Goal: Check status: Check status

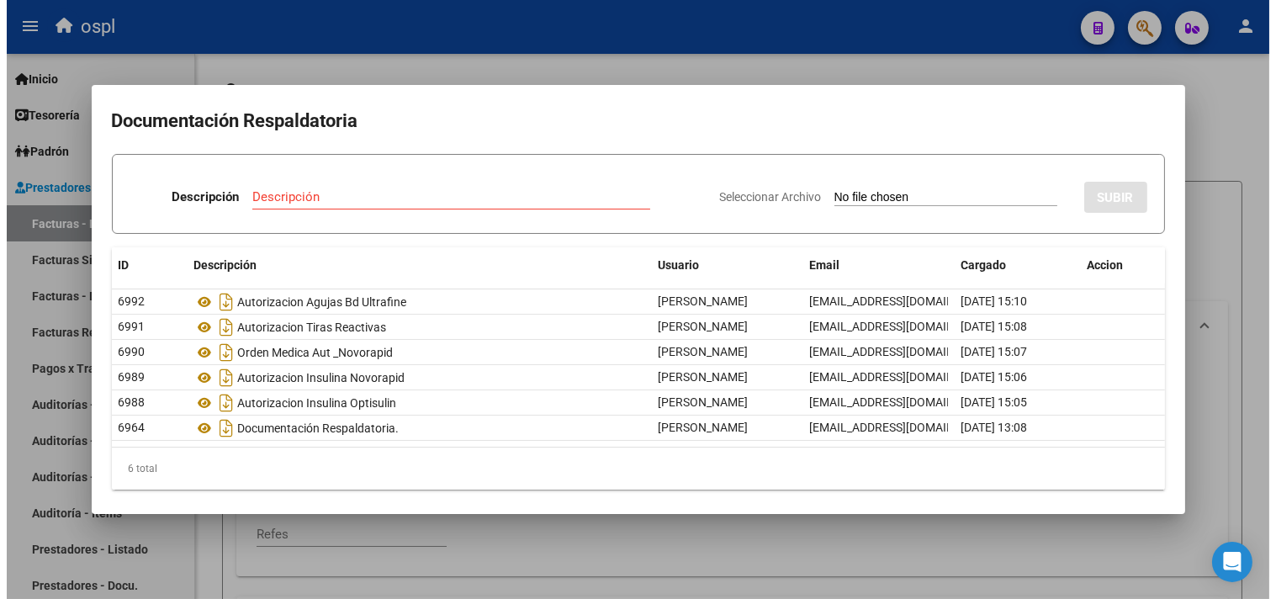
scroll to position [3, 0]
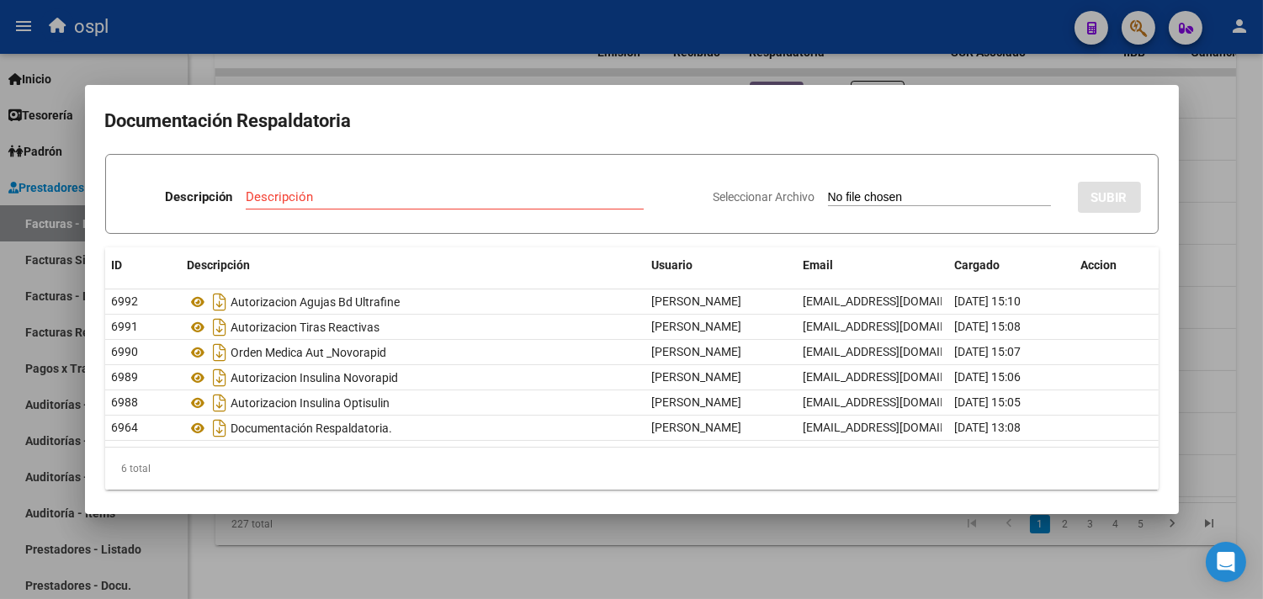
click at [418, 40] on div at bounding box center [631, 299] width 1263 height 599
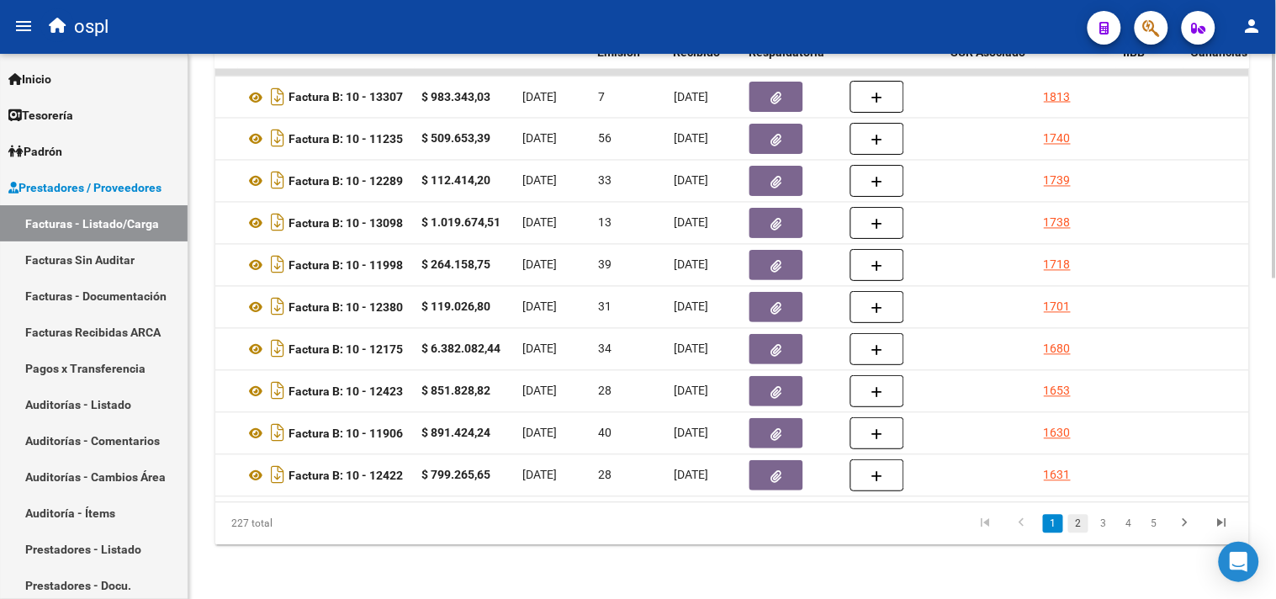
click at [1079, 532] on link "2" at bounding box center [1078, 524] width 20 height 19
click at [1100, 525] on link "3" at bounding box center [1104, 524] width 20 height 19
click at [1137, 528] on link "4" at bounding box center [1129, 524] width 20 height 19
click at [989, 528] on icon "go to first page" at bounding box center [985, 526] width 22 height 20
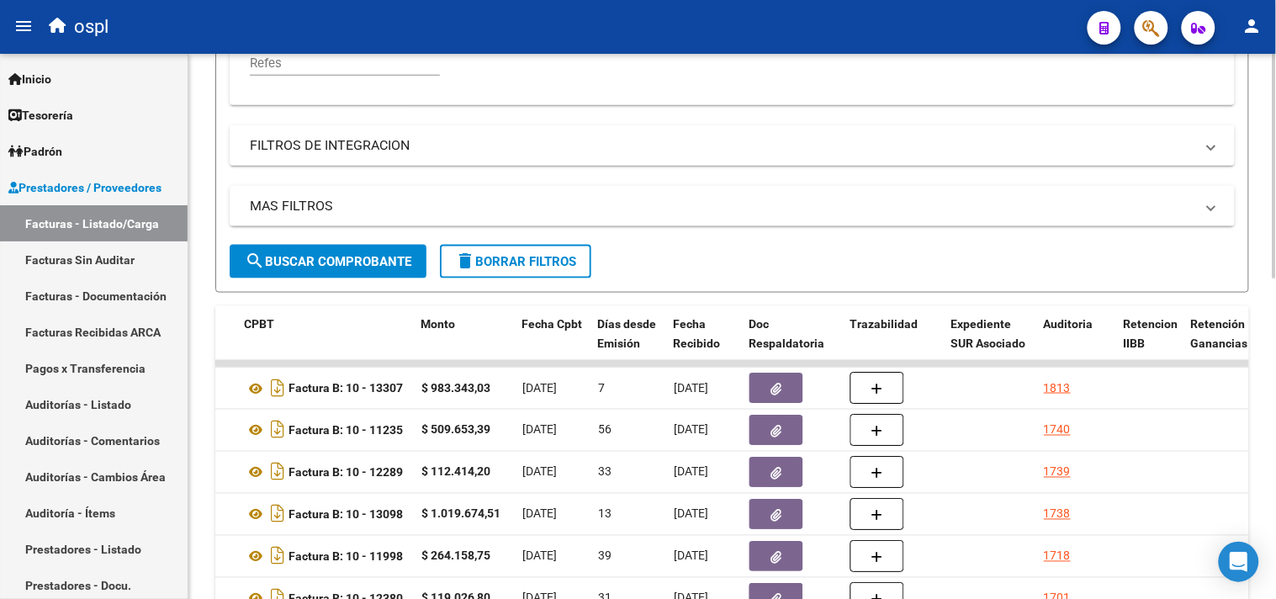
scroll to position [215, 0]
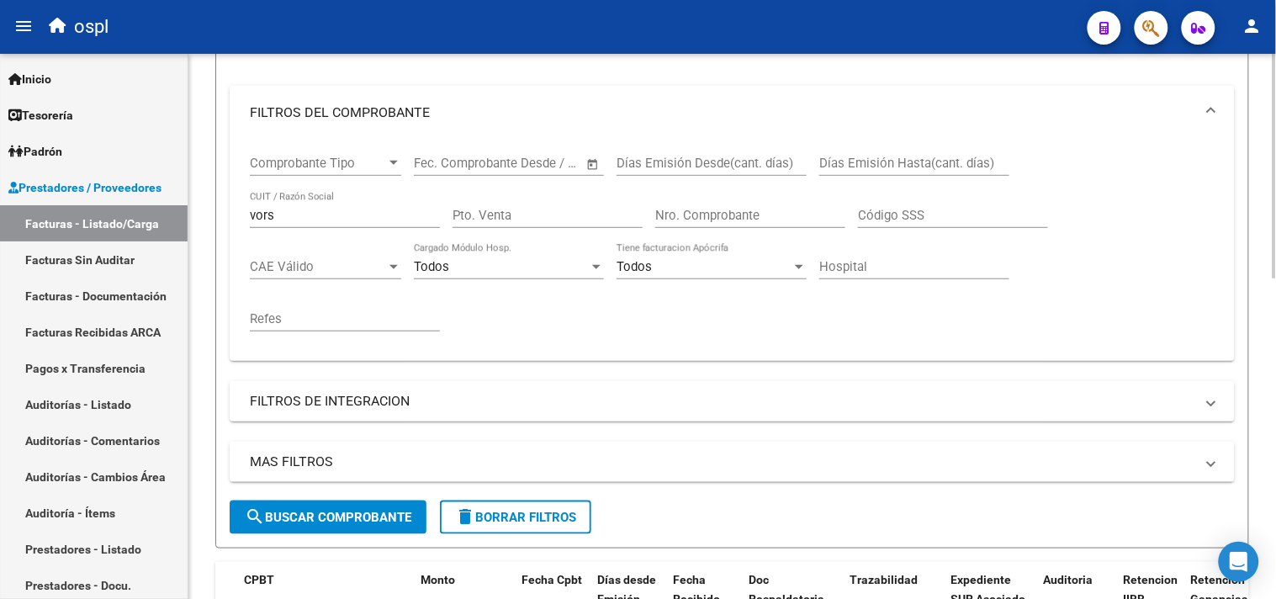
click at [726, 215] on input "Nro. Comprobante" at bounding box center [750, 215] width 190 height 15
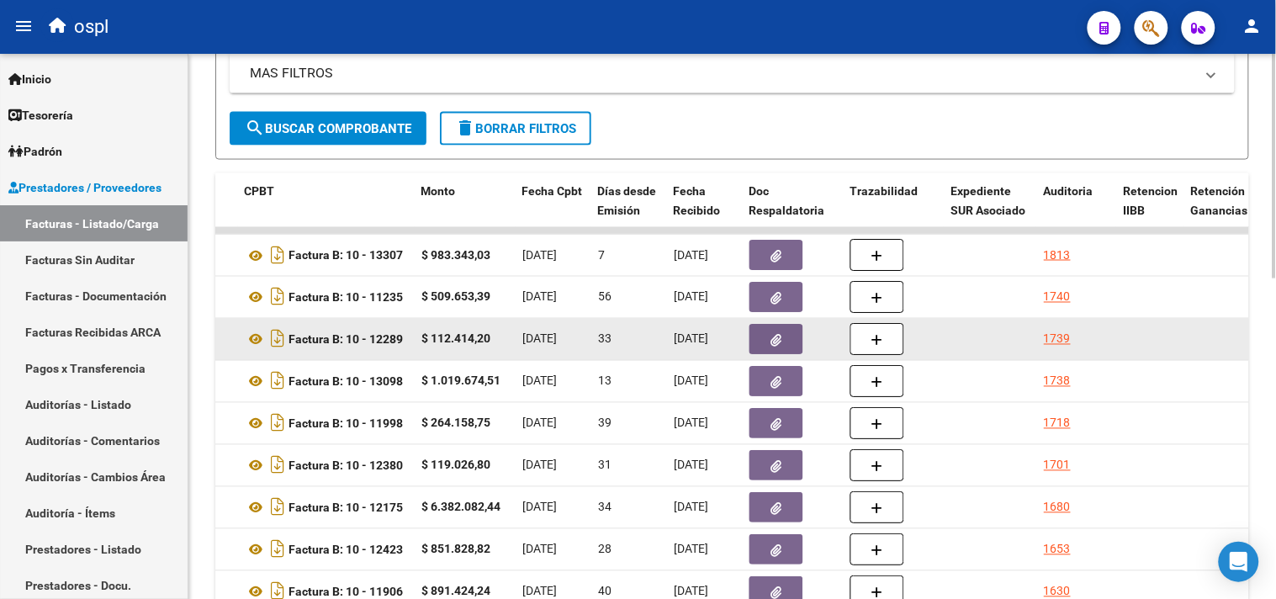
scroll to position [590, 0]
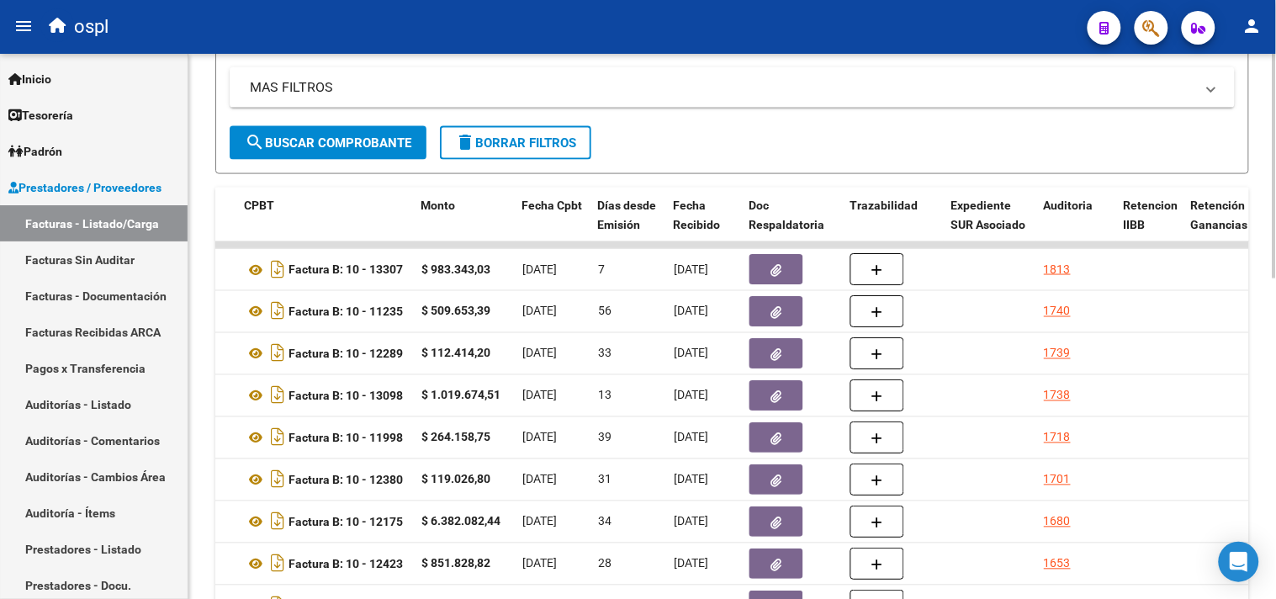
type input "9616"
click at [390, 150] on span "search Buscar Comprobante" at bounding box center [328, 142] width 167 height 15
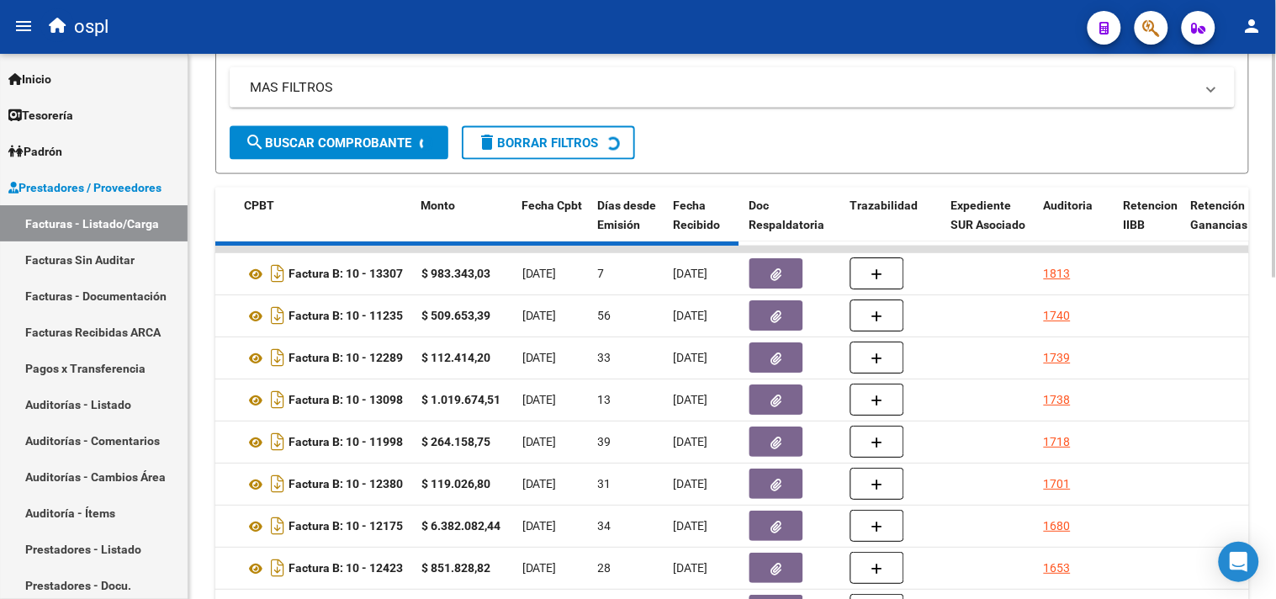
scroll to position [371, 0]
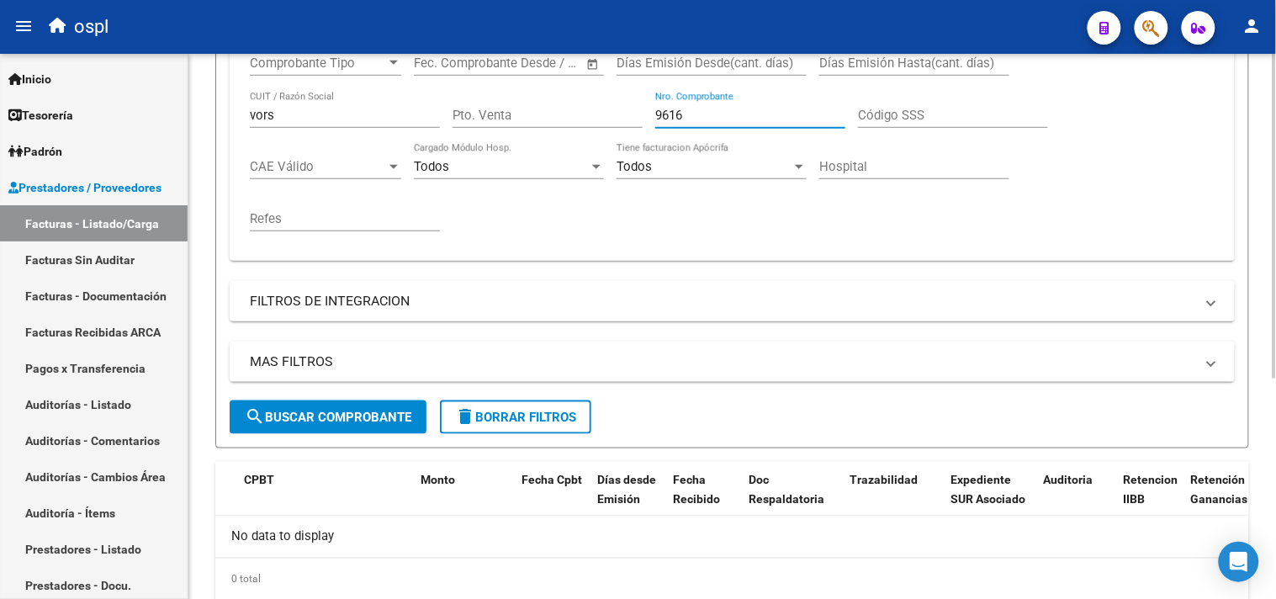
drag, startPoint x: 700, startPoint y: 65, endPoint x: 644, endPoint y: 64, distance: 56.4
click at [644, 64] on mat-expansion-panel "FILTROS DEL COMPROBANTE Comprobante Tipo Comprobante Tipo Fecha inicio – Fecha …" at bounding box center [732, 123] width 1005 height 275
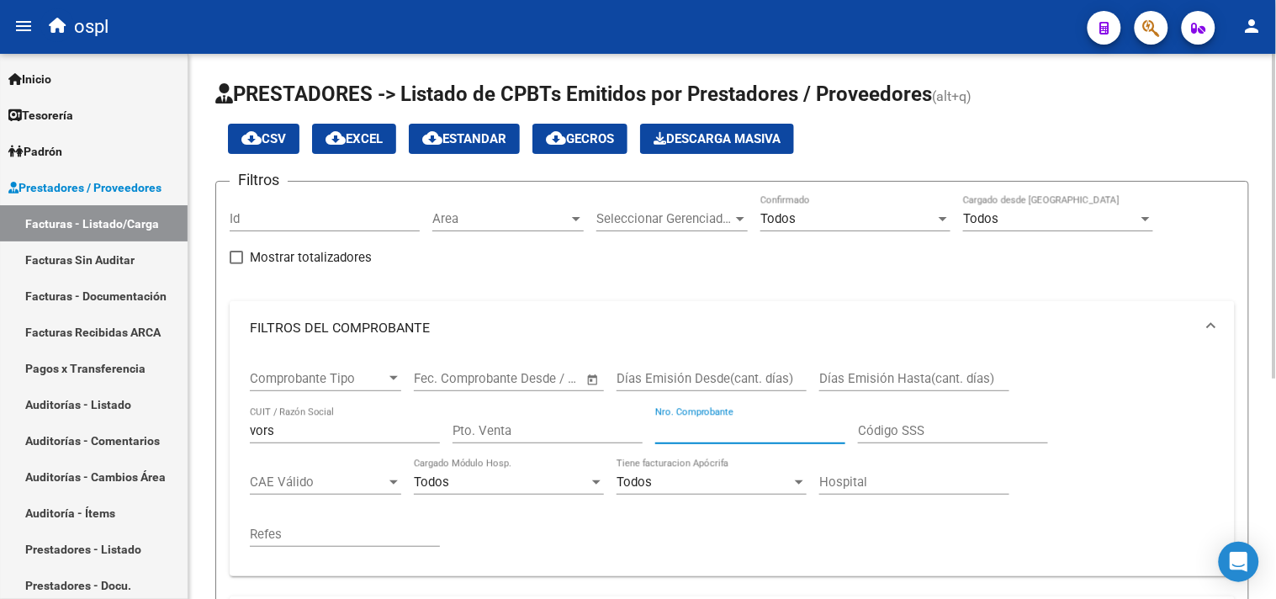
scroll to position [93, 0]
